Goal: Task Accomplishment & Management: Use online tool/utility

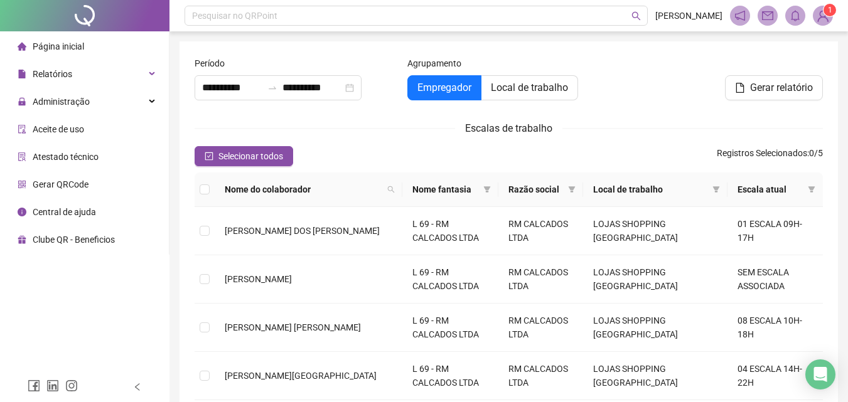
type input "**********"
click at [304, 231] on span "[PERSON_NAME] DOS [PERSON_NAME]" at bounding box center [302, 231] width 155 height 10
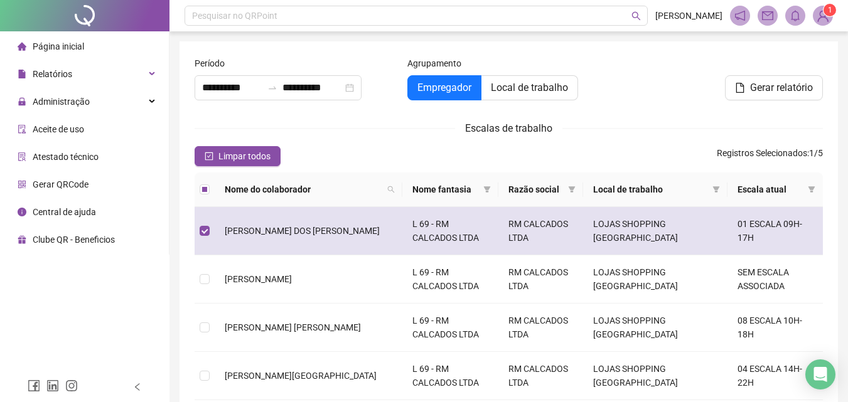
click at [304, 231] on span "ANA LARA GOMES DOS SANTOS" at bounding box center [302, 231] width 155 height 10
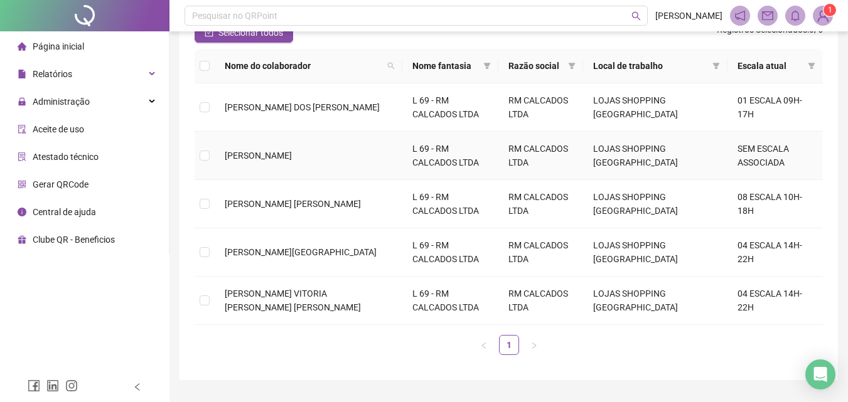
scroll to position [125, 0]
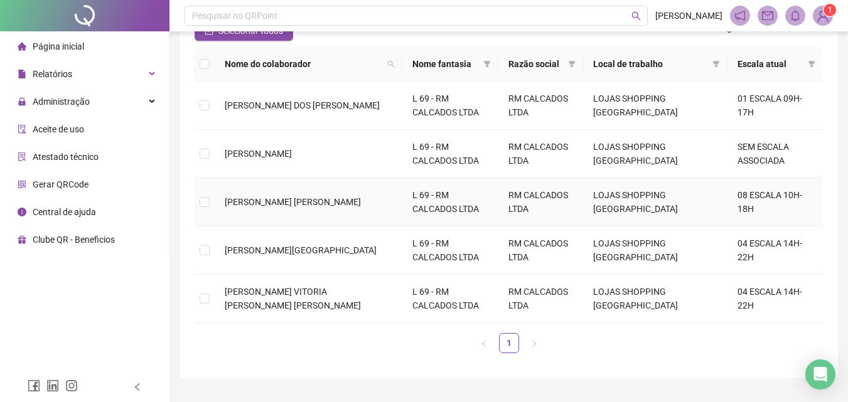
click at [251, 211] on td "JESSICA MARIA DA SILVA SANTOS" at bounding box center [309, 202] width 188 height 48
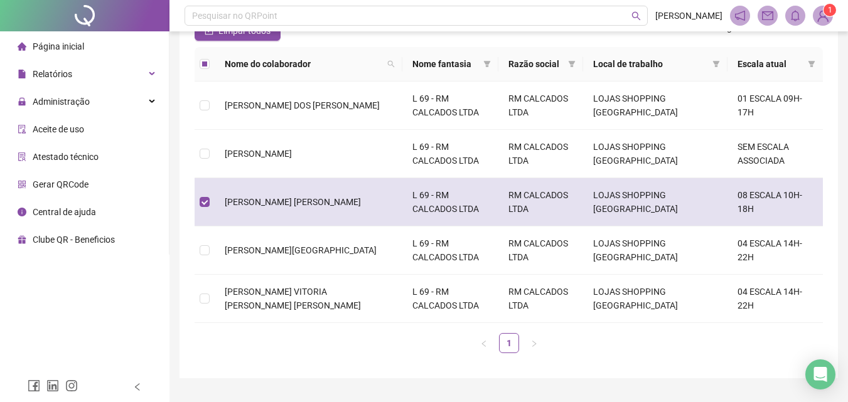
click at [251, 211] on td "JESSICA MARIA DA SILVA SANTOS" at bounding box center [309, 202] width 188 height 48
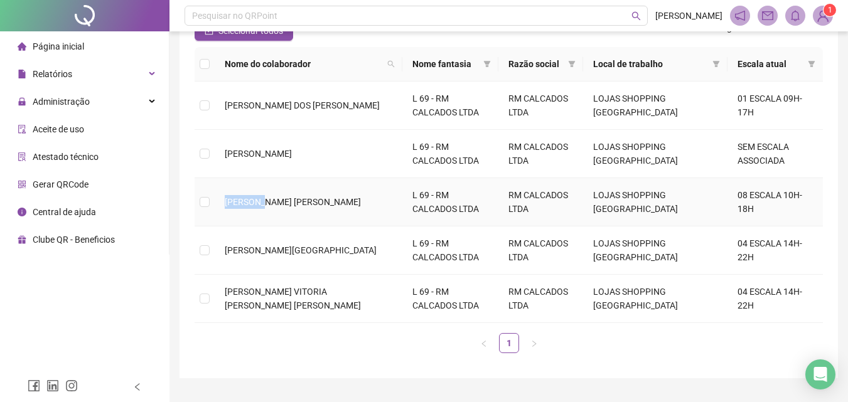
click at [251, 211] on td "JESSICA MARIA DA SILVA SANTOS" at bounding box center [309, 202] width 188 height 48
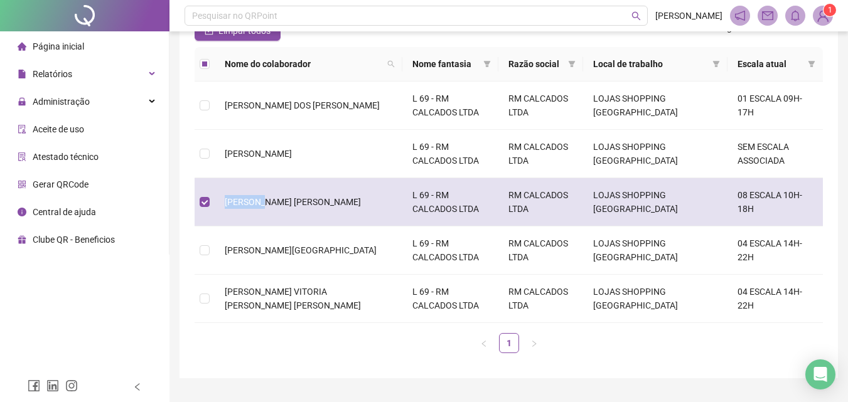
click at [251, 213] on td "JESSICA MARIA DA SILVA SANTOS" at bounding box center [309, 202] width 188 height 48
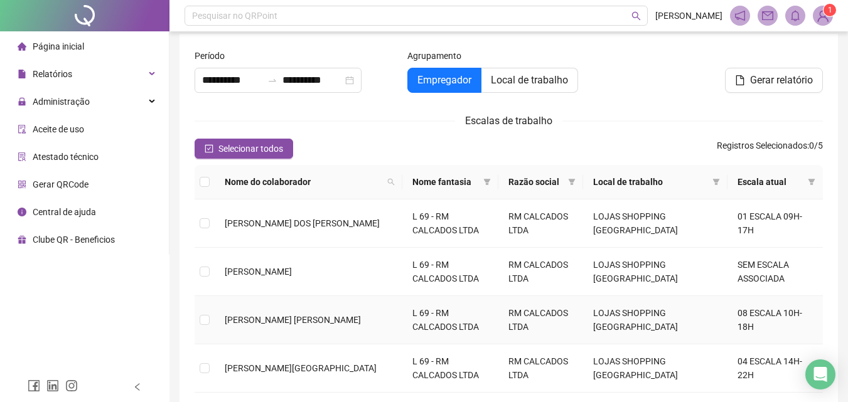
scroll to position [0, 0]
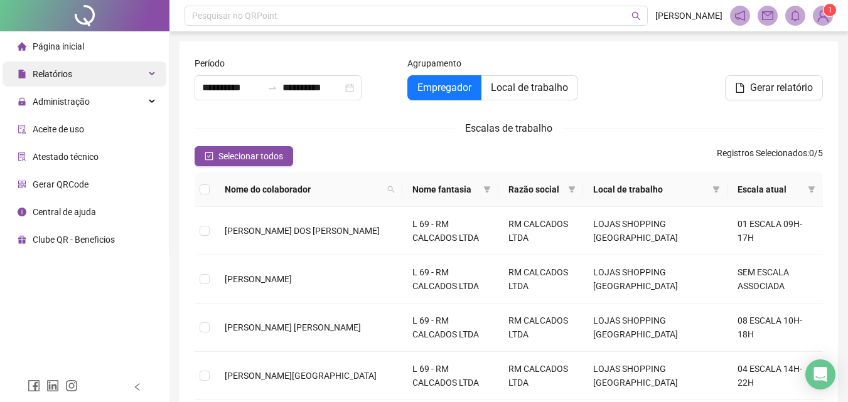
click at [87, 67] on div "Relatórios" at bounding box center [85, 73] width 164 height 25
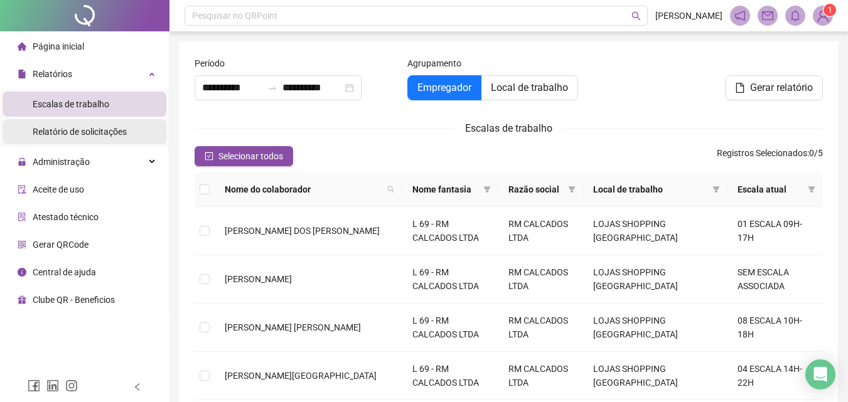
click at [134, 125] on li "Relatório de solicitações" at bounding box center [85, 131] width 164 height 25
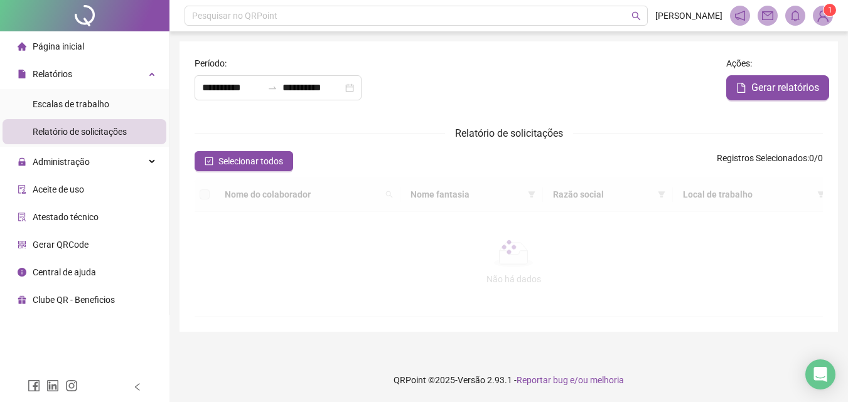
type input "**********"
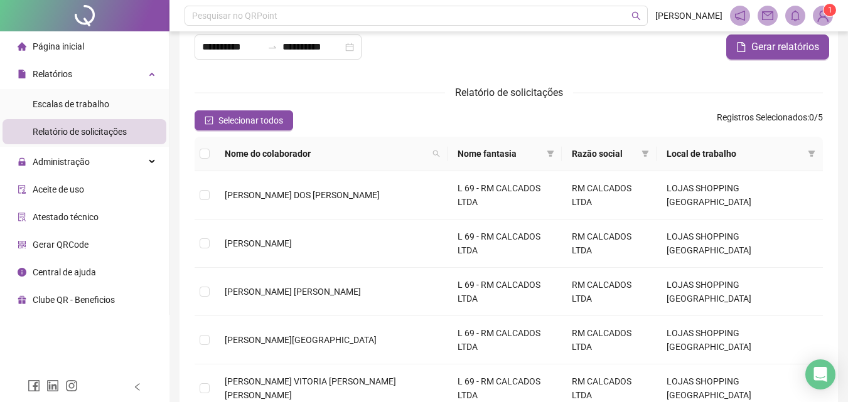
scroll to position [63, 0]
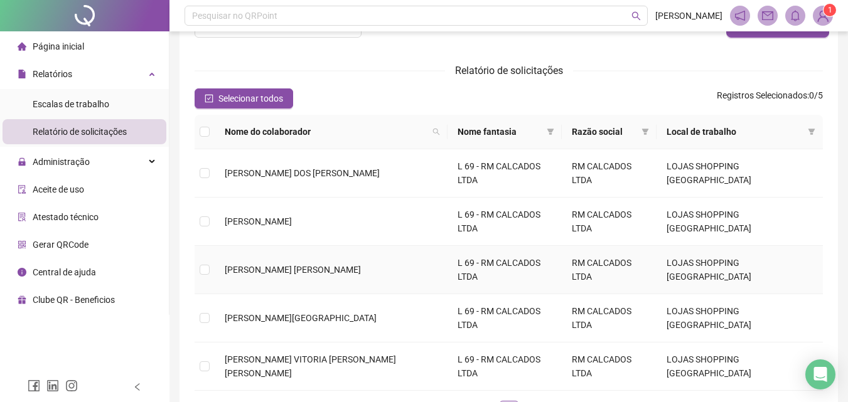
click at [279, 246] on td "JESSICA MARIA DA SILVA SANTOS" at bounding box center [331, 270] width 233 height 48
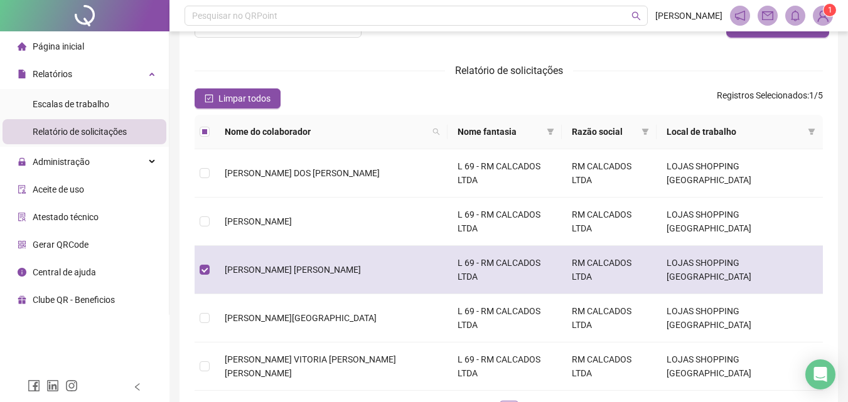
click at [277, 246] on td "JESSICA MARIA DA SILVA SANTOS" at bounding box center [331, 270] width 233 height 48
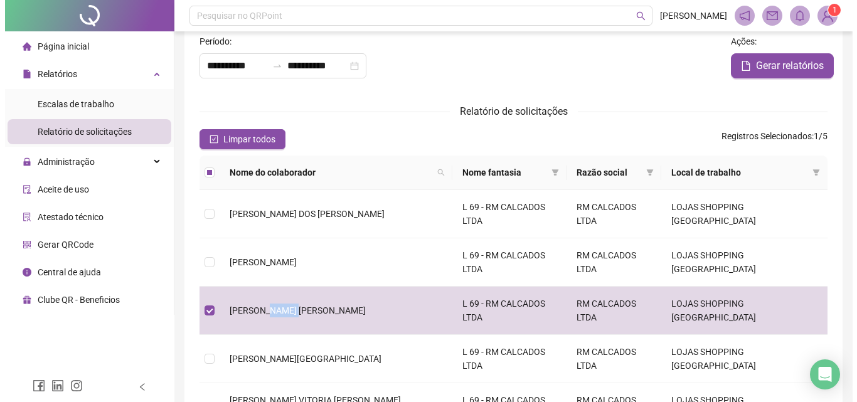
scroll to position [0, 0]
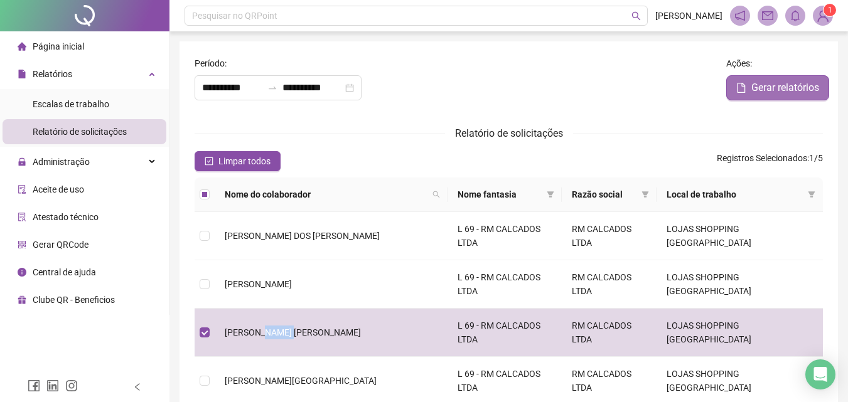
click at [814, 95] on span "Gerar relatórios" at bounding box center [785, 87] width 68 height 15
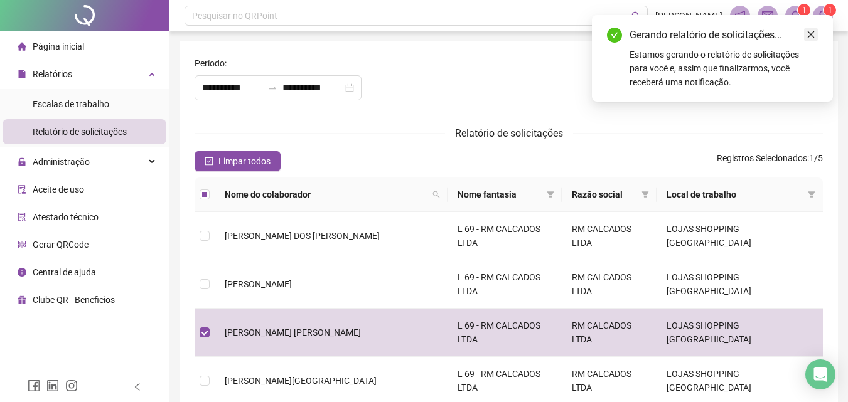
click at [812, 32] on icon "close" at bounding box center [810, 34] width 9 height 9
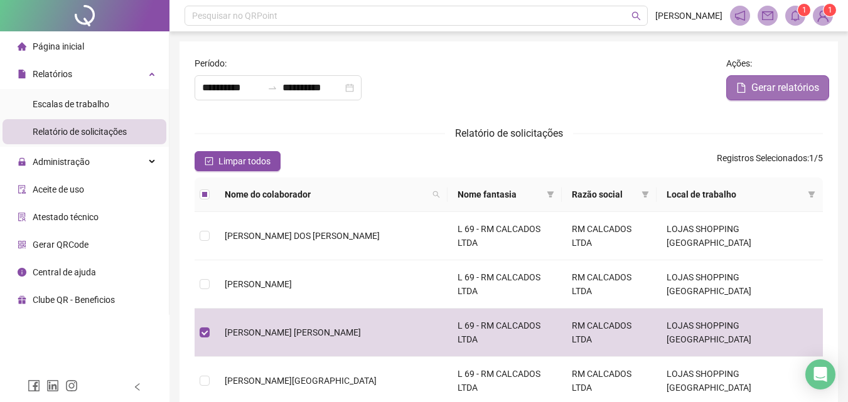
click at [742, 82] on button "Gerar relatórios" at bounding box center [777, 87] width 103 height 25
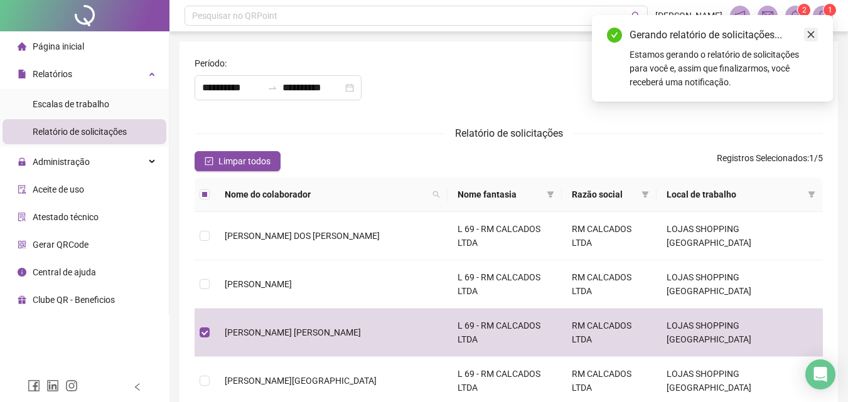
click at [814, 36] on icon "close" at bounding box center [810, 34] width 9 height 9
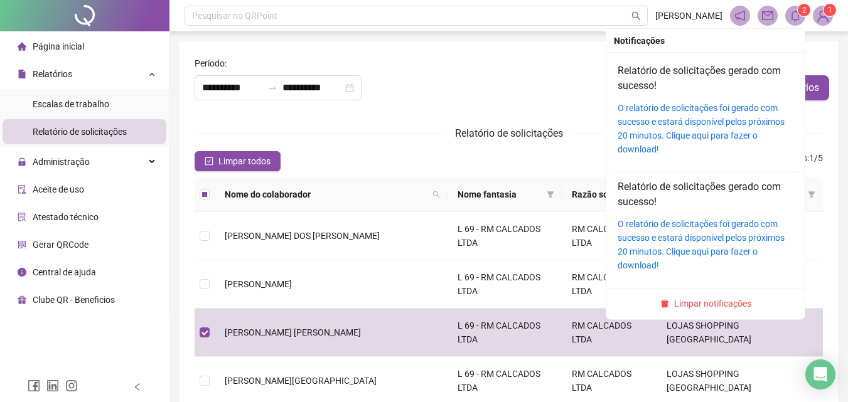
click at [804, 18] on span at bounding box center [795, 16] width 20 height 20
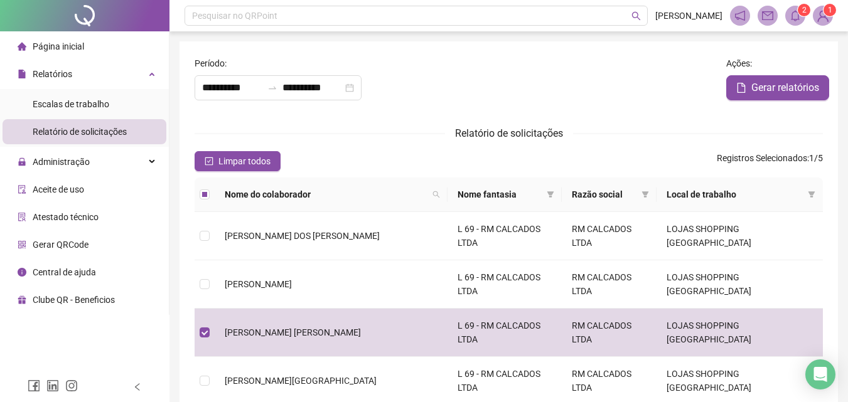
click at [821, 19] on img at bounding box center [822, 15] width 19 height 19
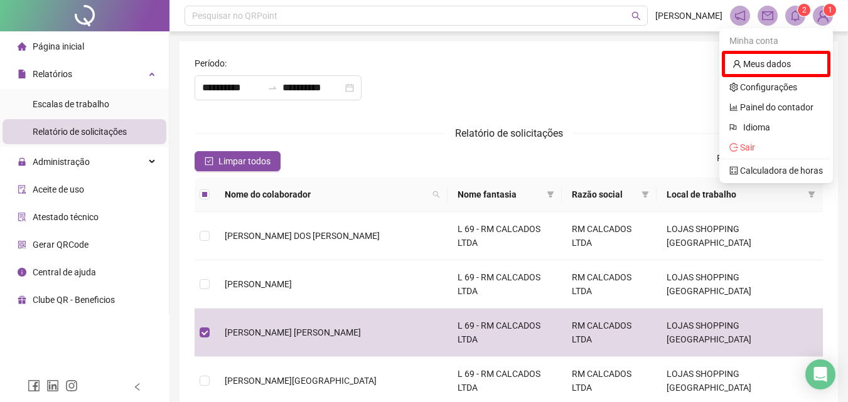
click at [821, 19] on img at bounding box center [822, 15] width 19 height 19
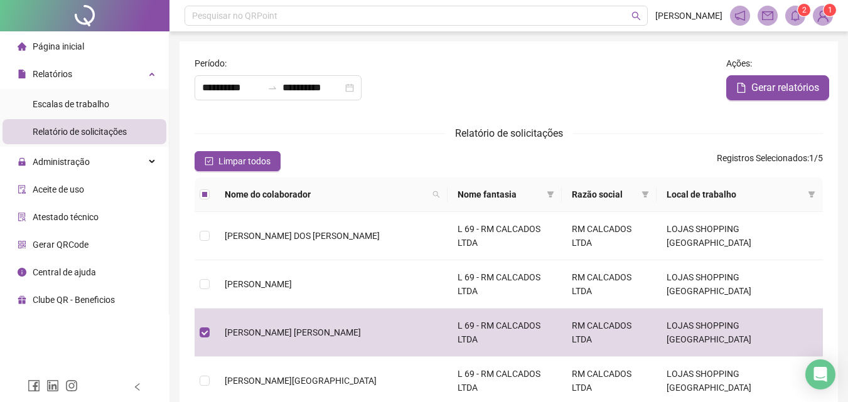
click at [772, 15] on icon "mail" at bounding box center [767, 15] width 11 height 9
